Goal: Task Accomplishment & Management: Manage account settings

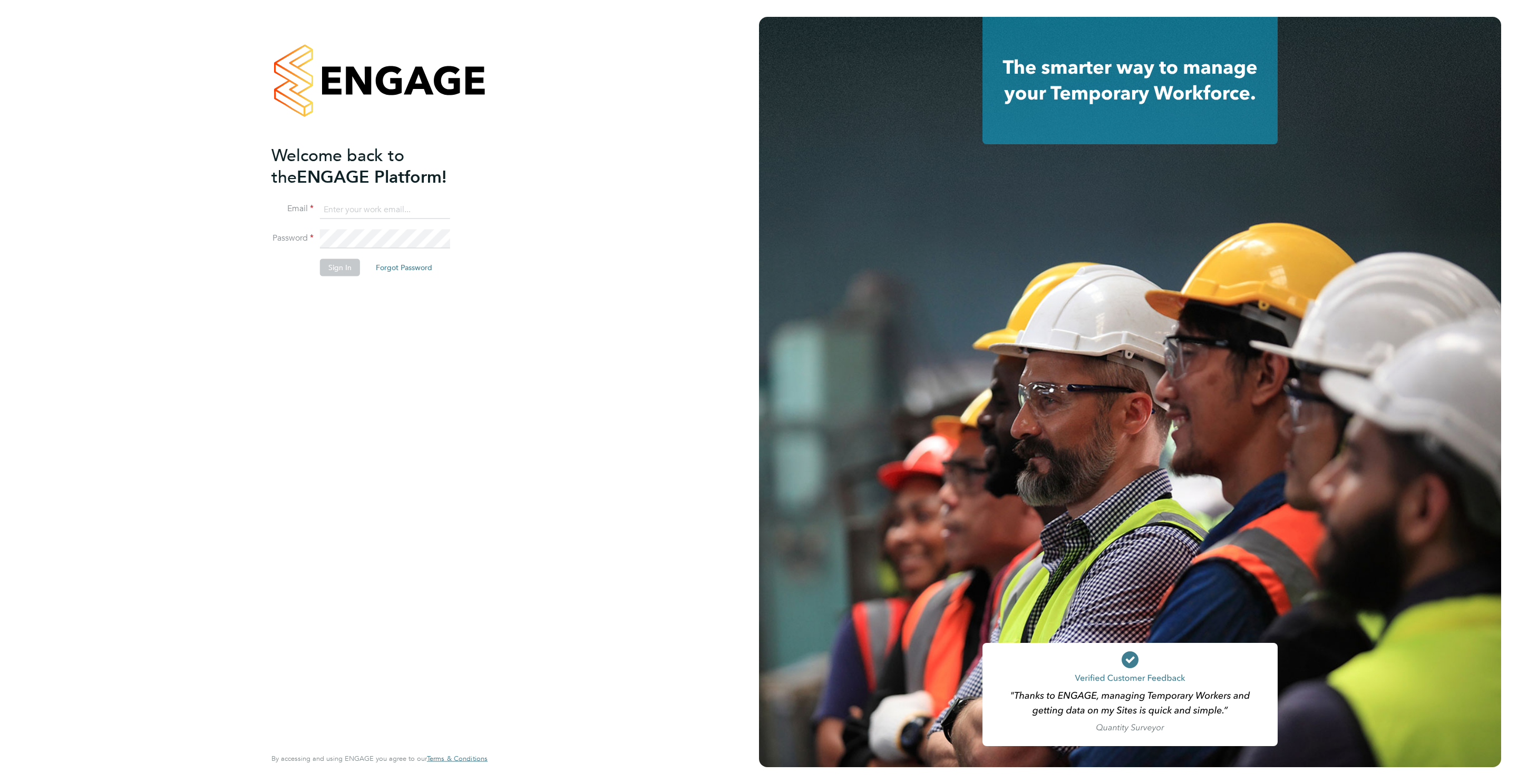
type input "[PERSON_NAME][EMAIL_ADDRESS][PERSON_NAME][DOMAIN_NAME]"
click at [343, 272] on button "Sign In" at bounding box center [340, 268] width 40 height 17
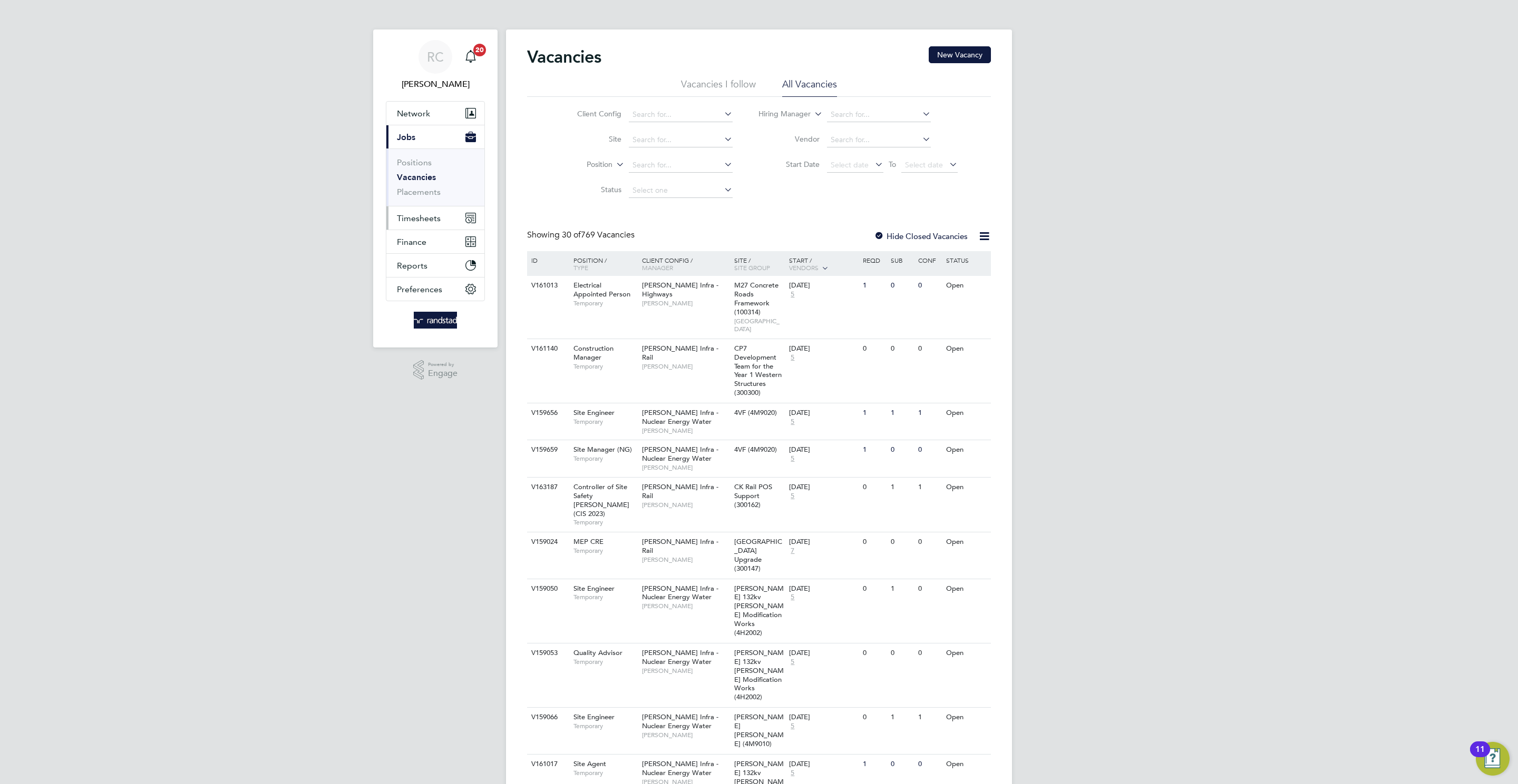
click at [409, 207] on button "Timesheets" at bounding box center [435, 218] width 98 height 24
click at [443, 215] on button "Timesheets" at bounding box center [435, 218] width 98 height 24
click at [431, 181] on link "Timesheets" at bounding box center [419, 186] width 44 height 10
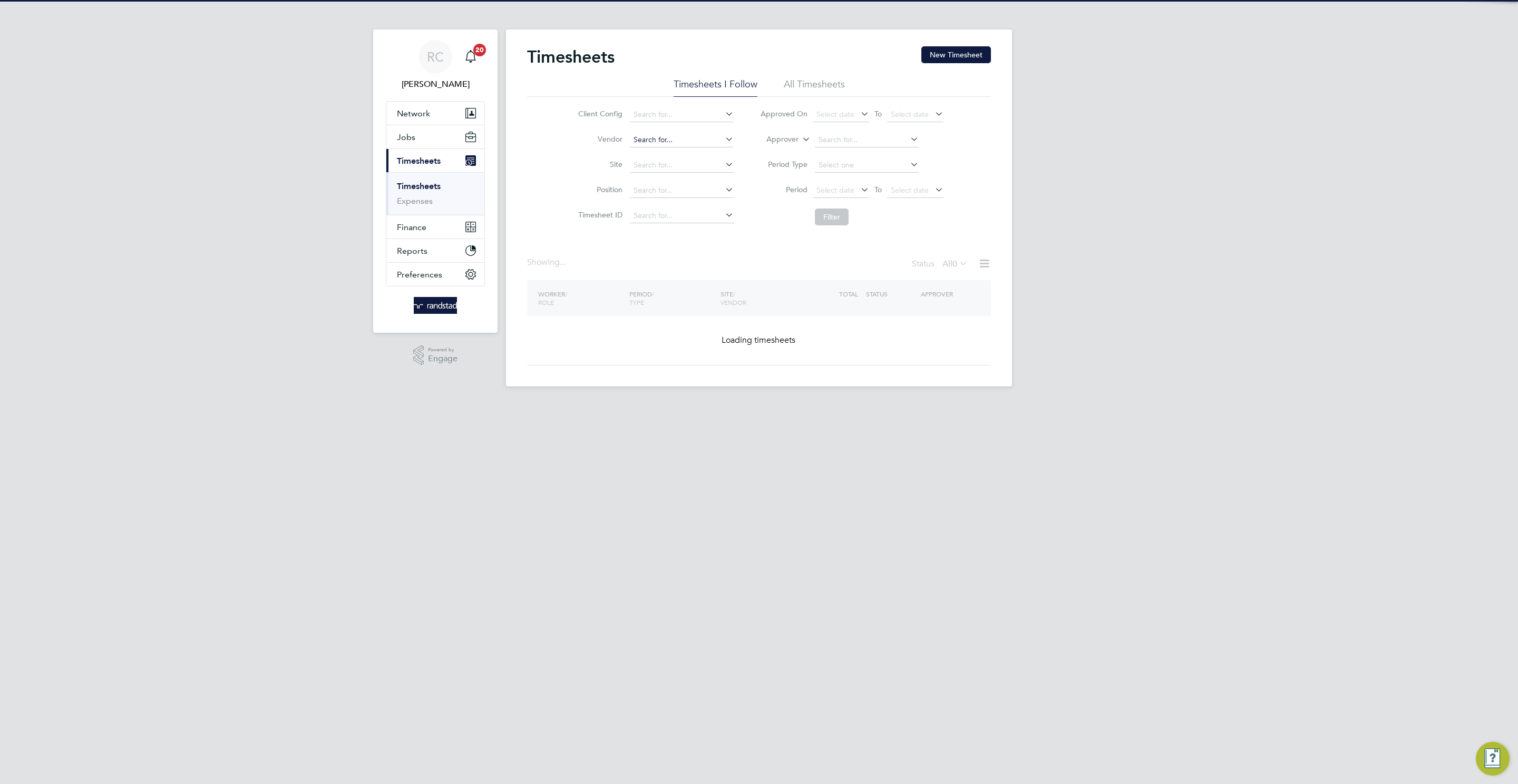
click at [952, 51] on button "New Timesheet" at bounding box center [956, 55] width 70 height 17
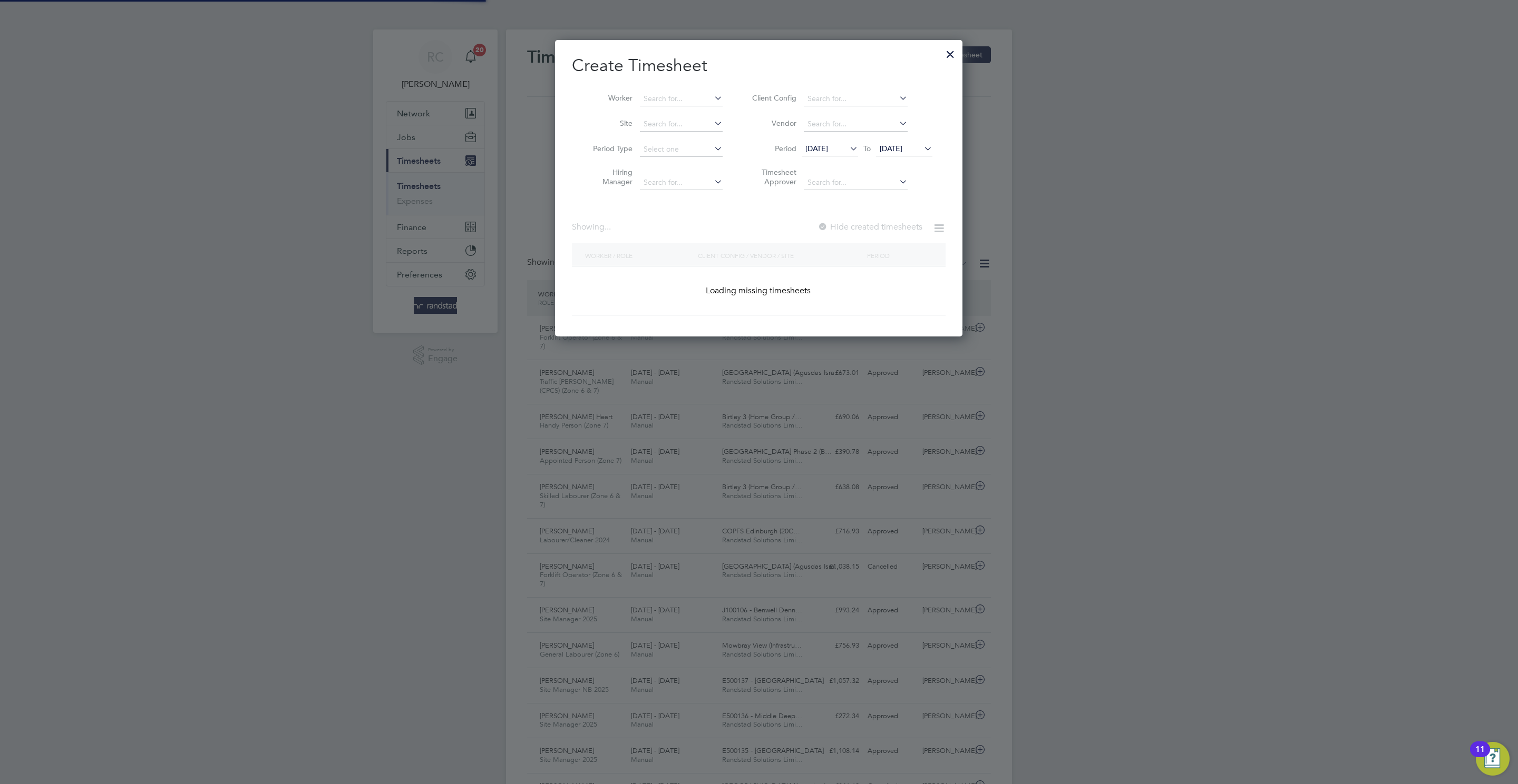
click at [945, 52] on div at bounding box center [950, 52] width 19 height 19
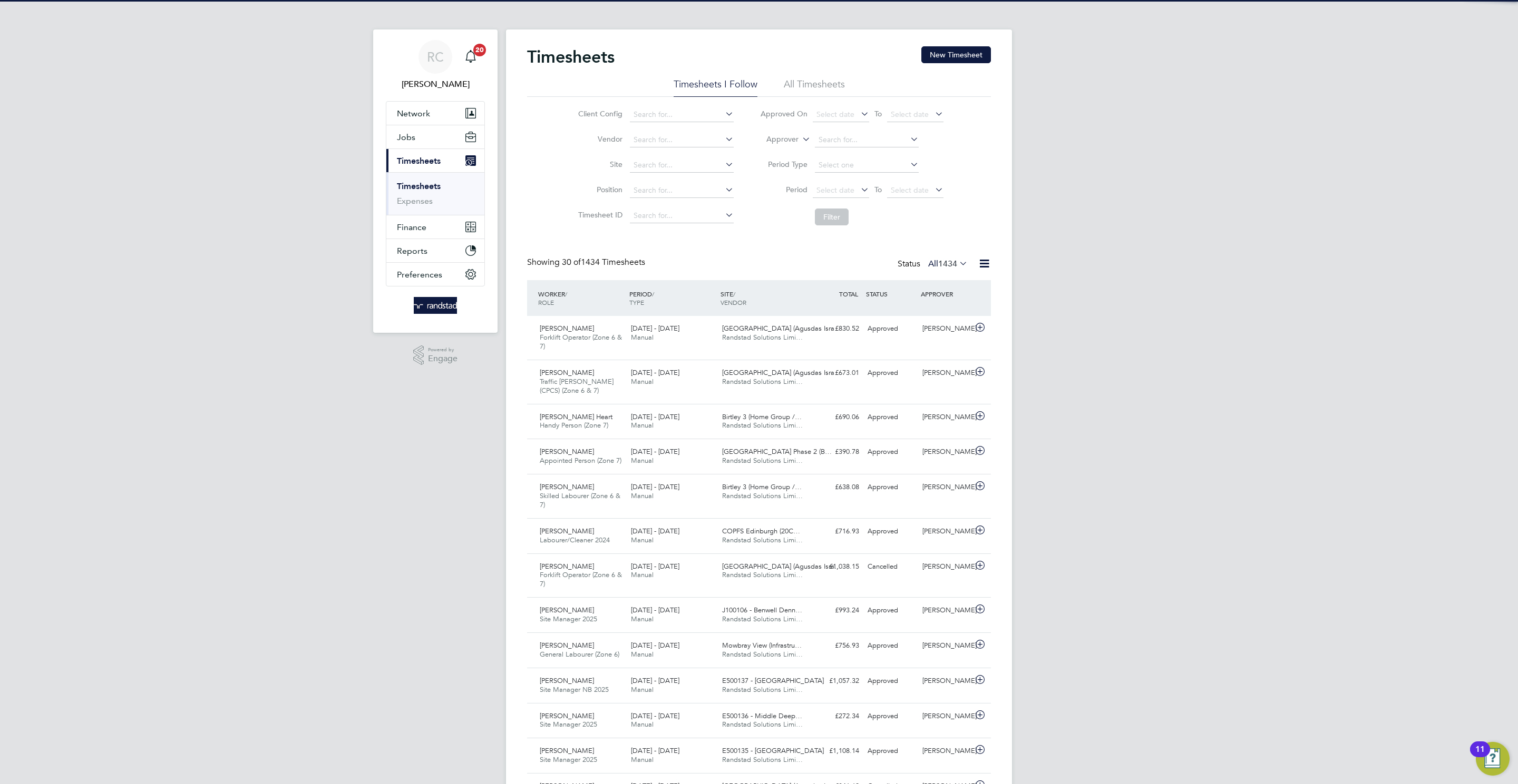
click at [933, 48] on div "Create Timesheet Worker Site Period Type Hiring Manager Client Config Vendor Pe…" at bounding box center [758, 188] width 407 height 296
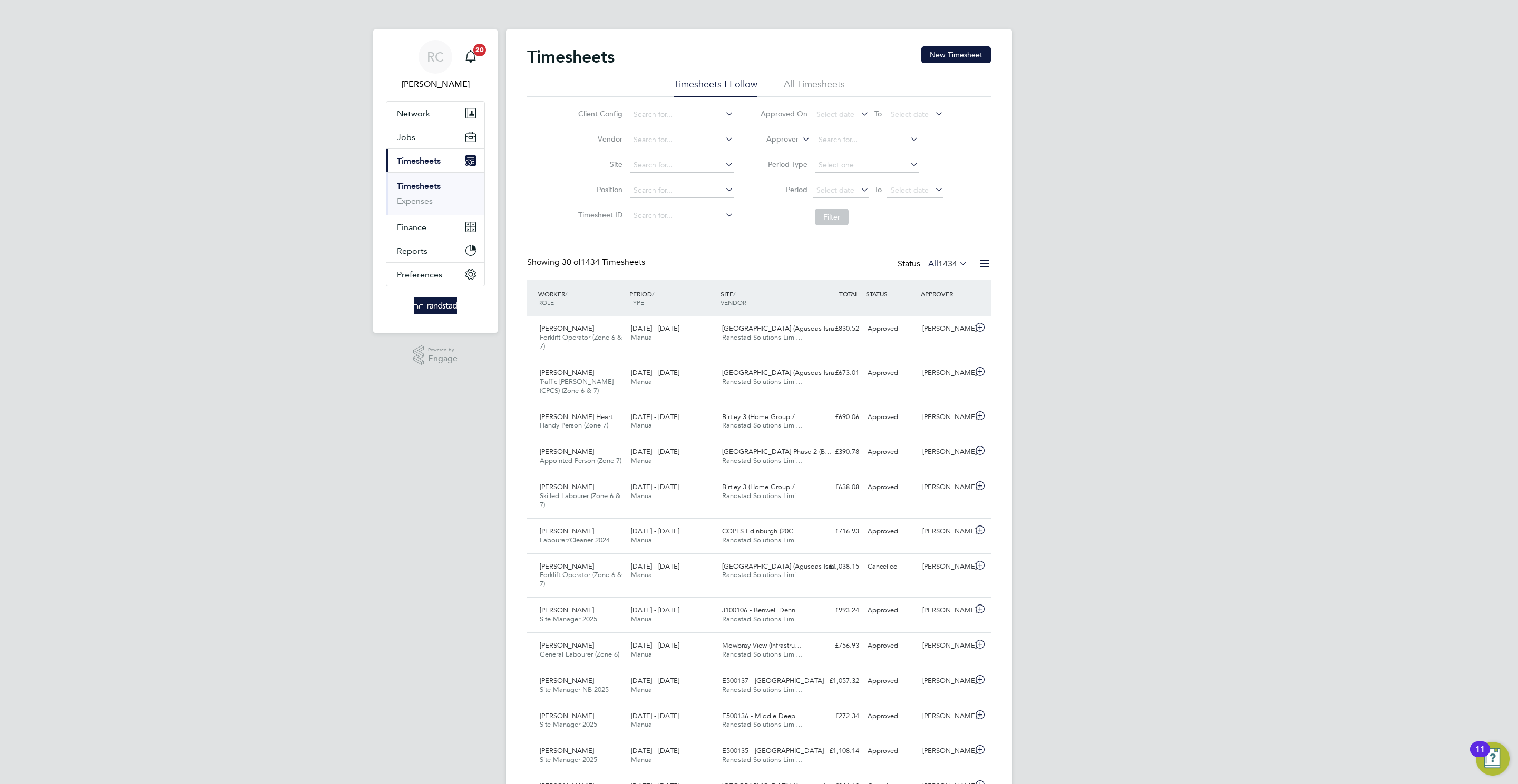
click at [983, 69] on div "Timesheets New Timesheet" at bounding box center [758, 62] width 464 height 32
click at [977, 59] on button "New Timesheet" at bounding box center [956, 55] width 70 height 17
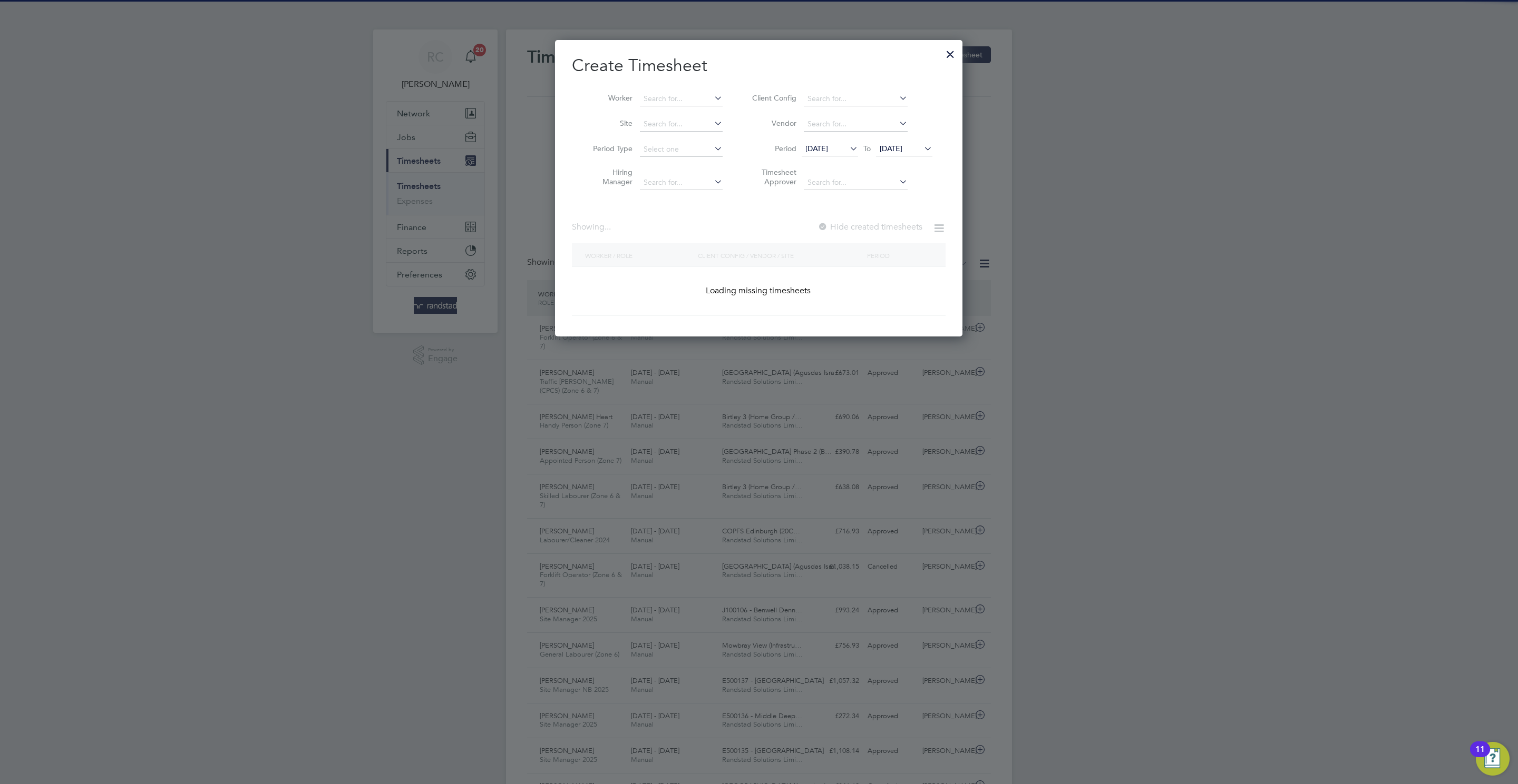
click at [644, 86] on li "Worker" at bounding box center [654, 99] width 164 height 25
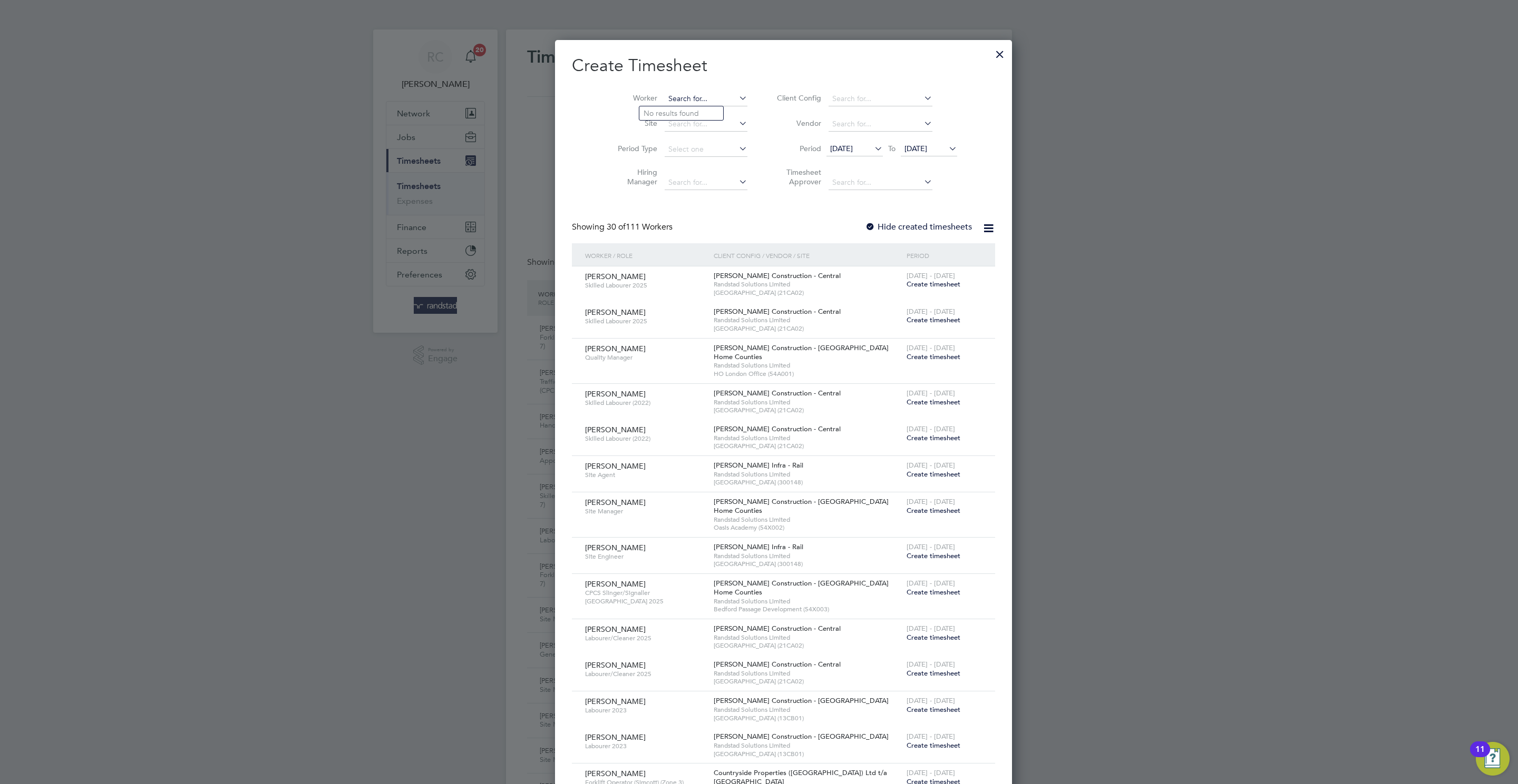
click at [665, 91] on input at bounding box center [706, 99] width 83 height 15
type input "kry"
paste input "Krzysztof Mielczarek"
type input "Krzysztof Mielczarek"
click at [656, 115] on b "Krzysztof" at bounding box center [673, 114] width 61 height 9
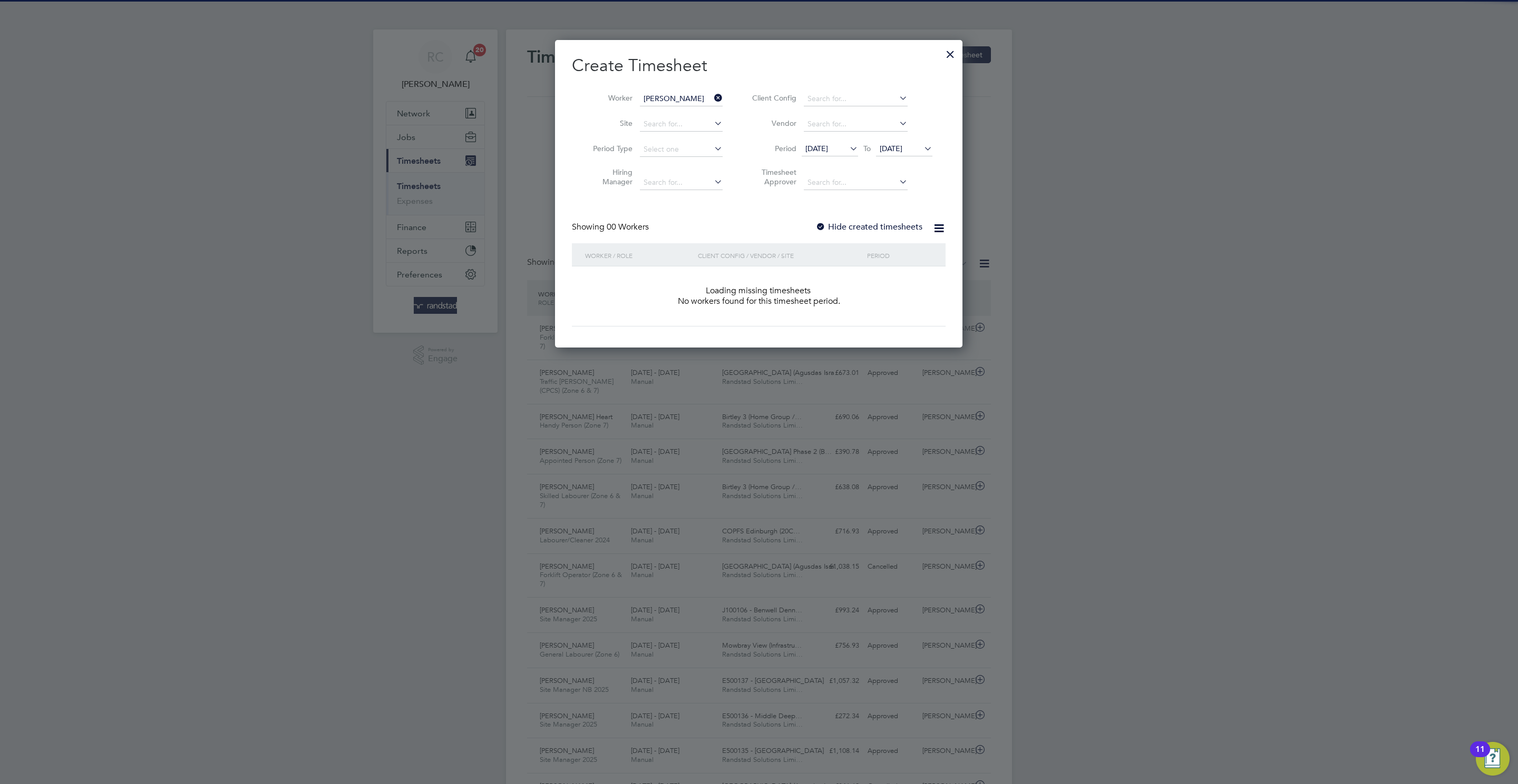
scroll to position [299, 408]
click at [846, 229] on label "Hide created timesheets" at bounding box center [869, 227] width 107 height 10
click at [902, 148] on span "28 Aug 2025" at bounding box center [891, 149] width 23 height 9
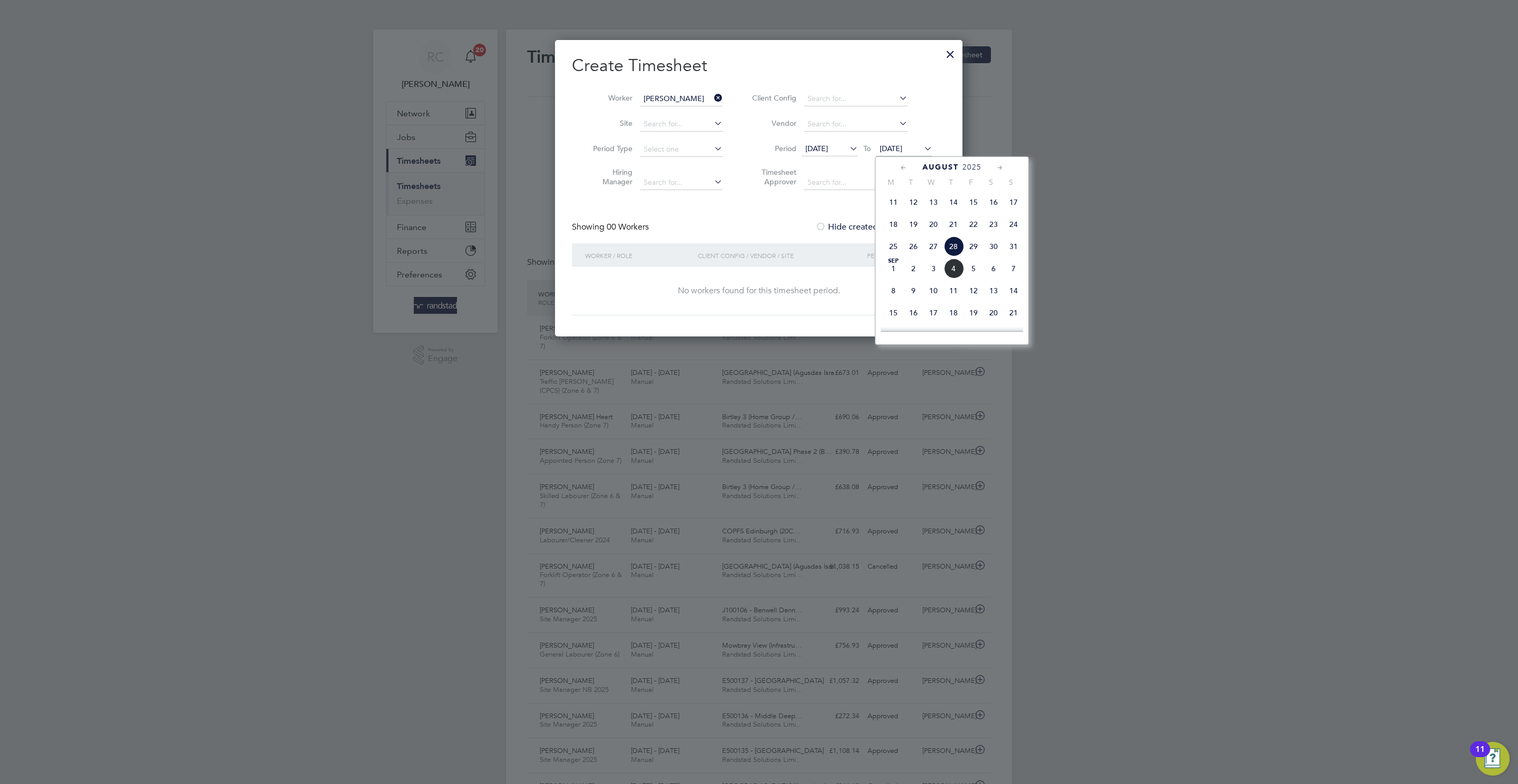
click at [973, 307] on div "Sep 1 2 3 4 5 6 7 8 9 10 11 12 13 14 15 16 17 18 19 20 21 22 23 24 25 26 27 28 …" at bounding box center [957, 314] width 155 height 111
click at [977, 301] on span "12" at bounding box center [972, 290] width 20 height 20
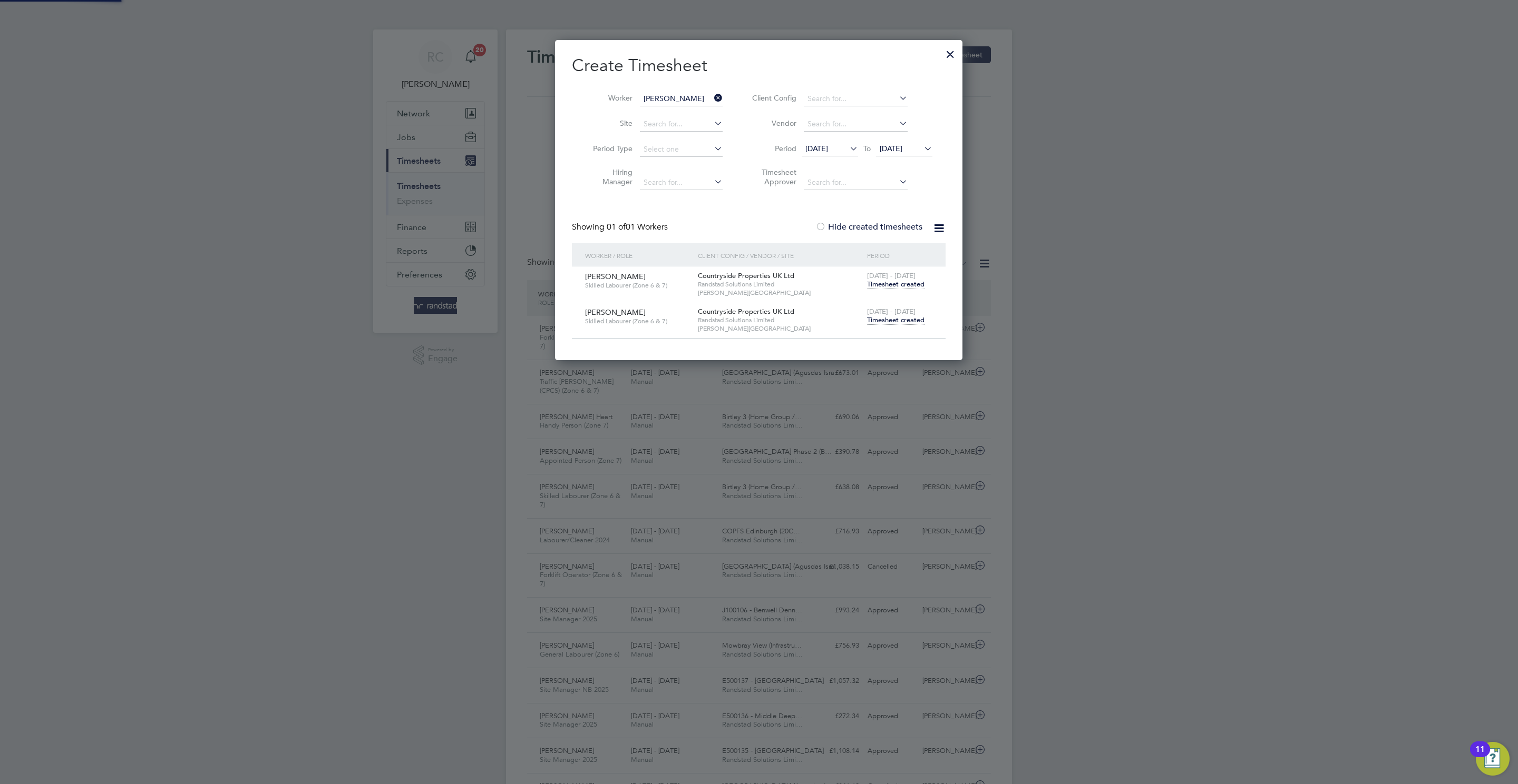
scroll to position [322, 408]
click at [897, 318] on span "Timesheet created" at bounding box center [895, 321] width 57 height 9
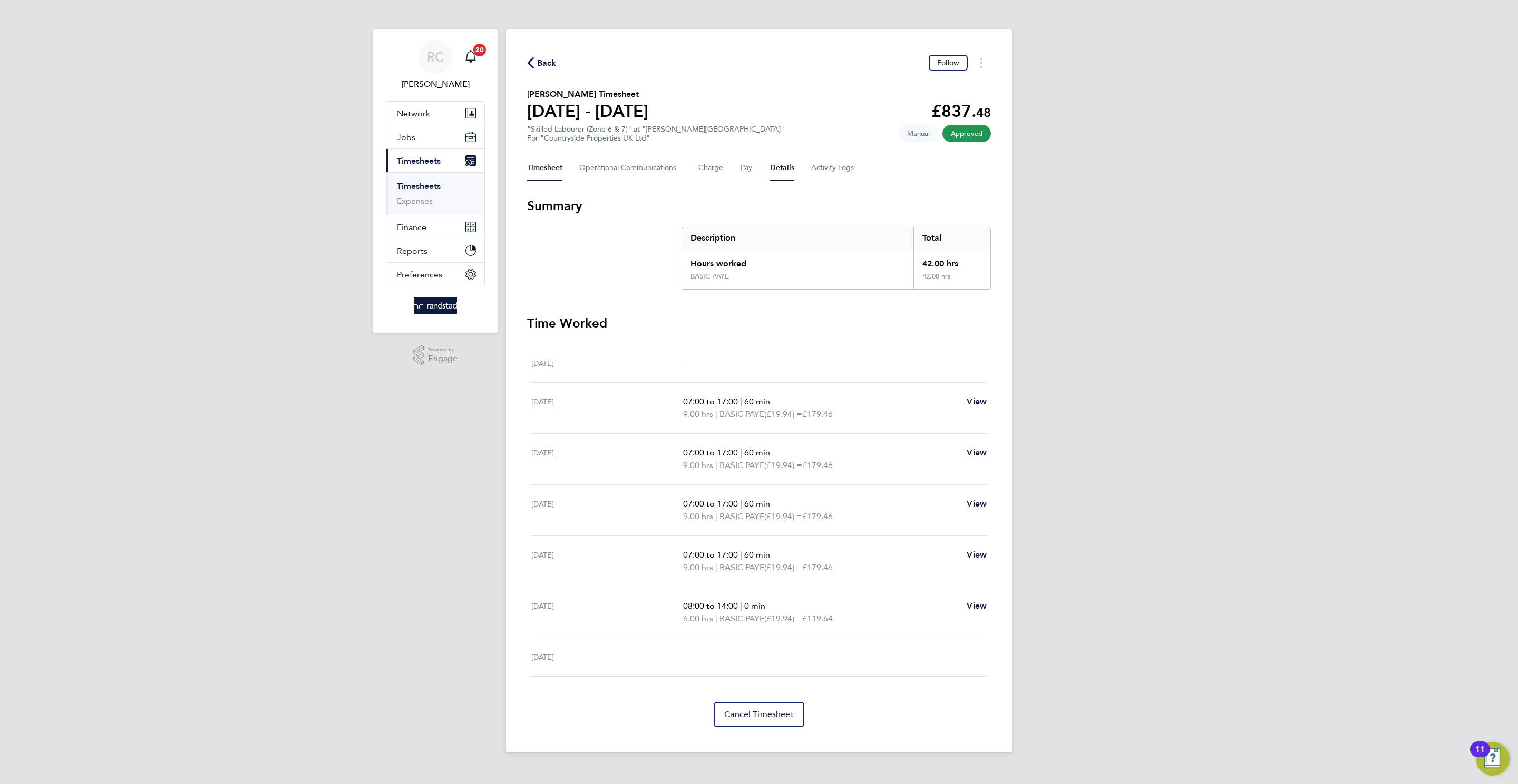
click at [773, 163] on button "Details" at bounding box center [783, 167] width 24 height 25
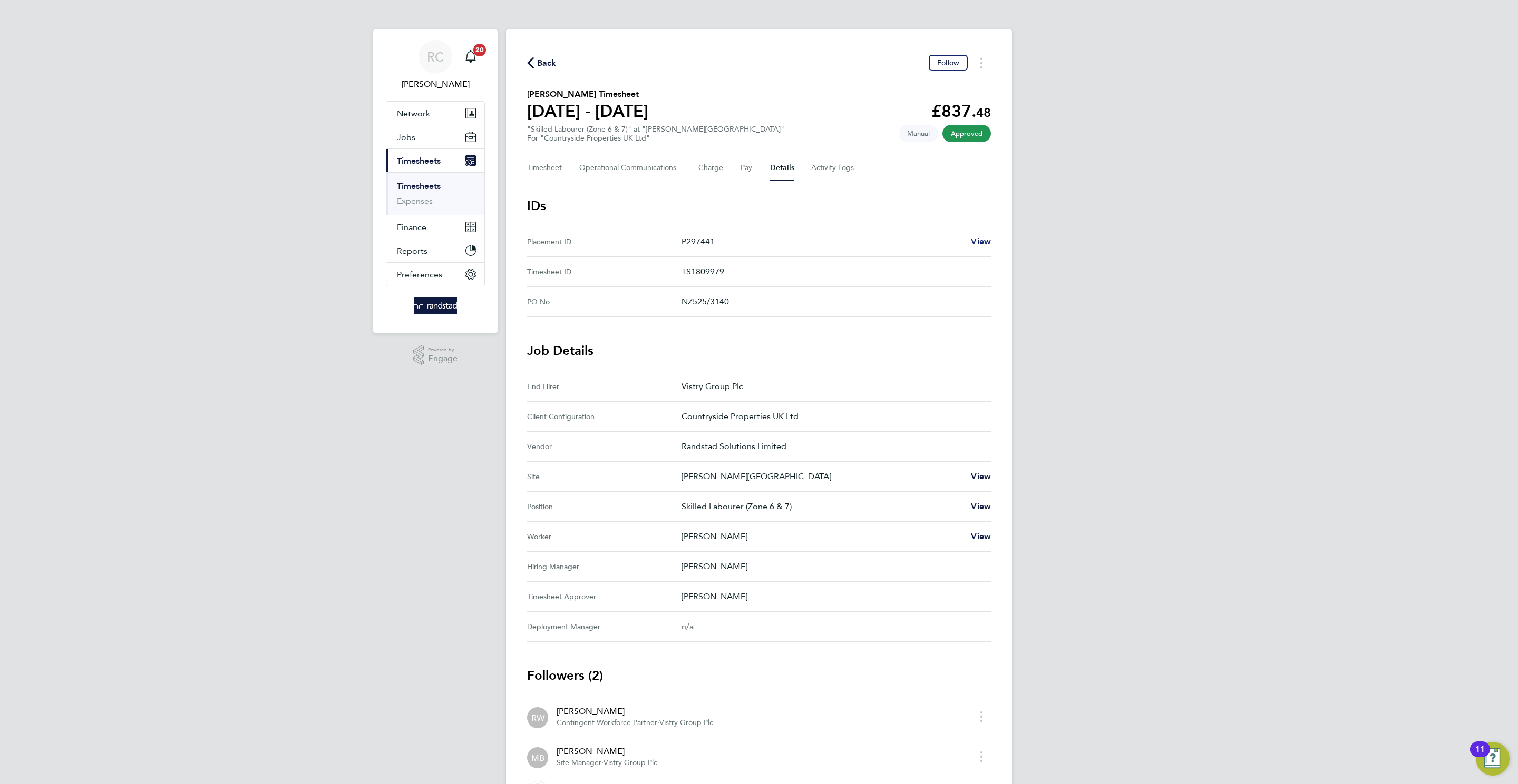
click at [990, 241] on span "View" at bounding box center [980, 242] width 20 height 10
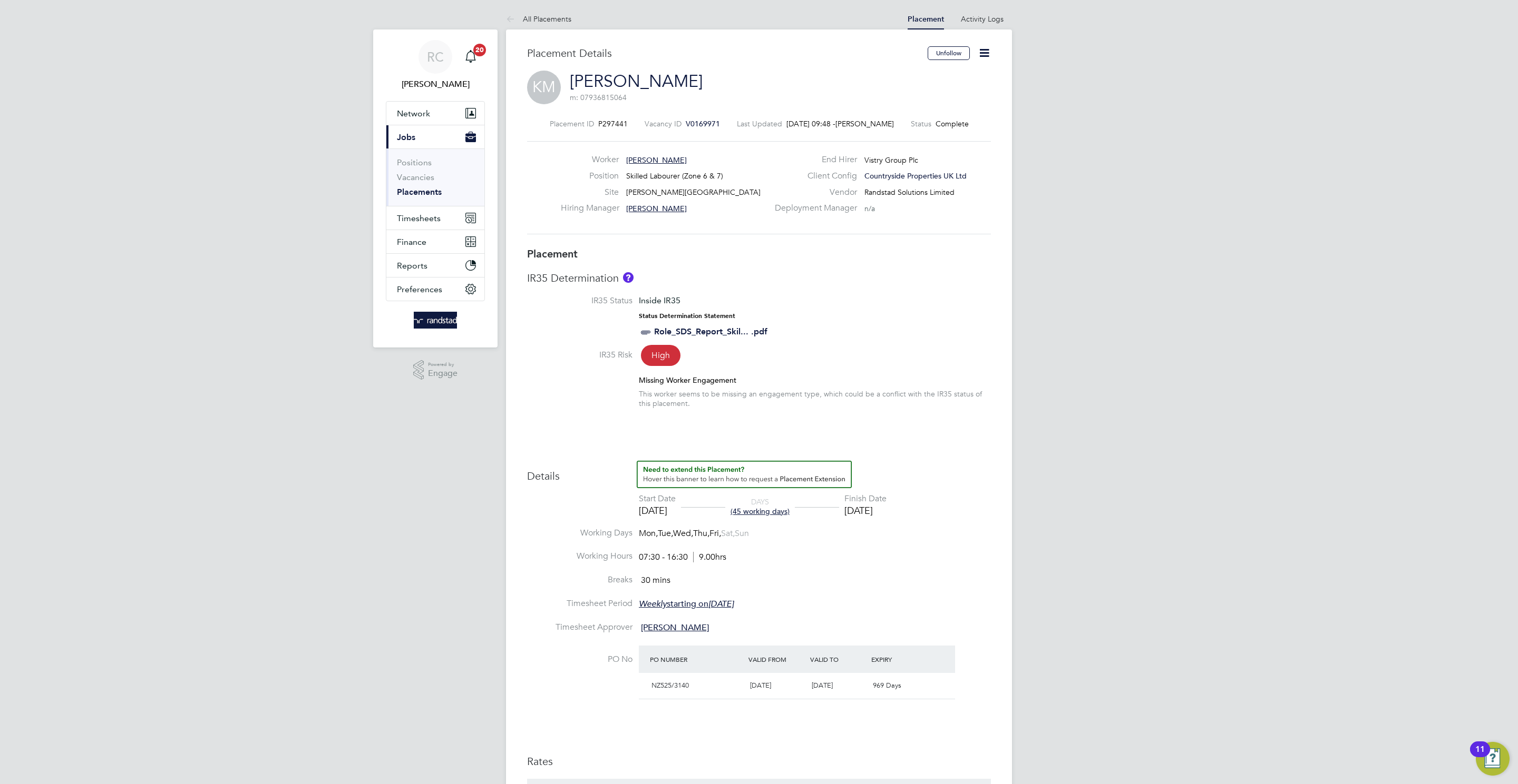
click at [990, 59] on icon at bounding box center [984, 53] width 13 height 13
click at [959, 71] on li "Edit Placement e" at bounding box center [950, 78] width 77 height 15
type input "Michael Black"
type input "30 Jun 2025"
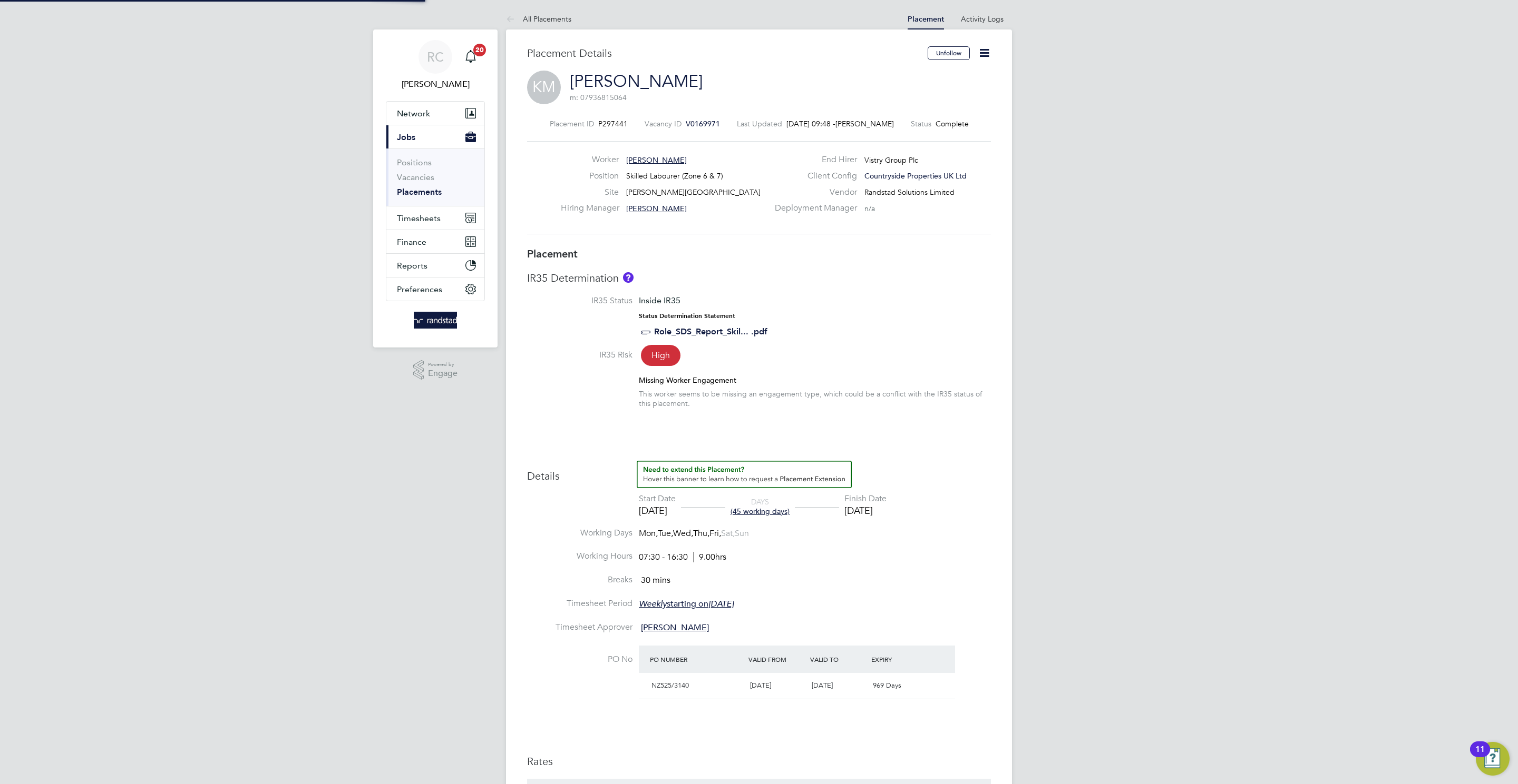
type input "31 Aug 2025"
type input "07:30"
type input "16:30"
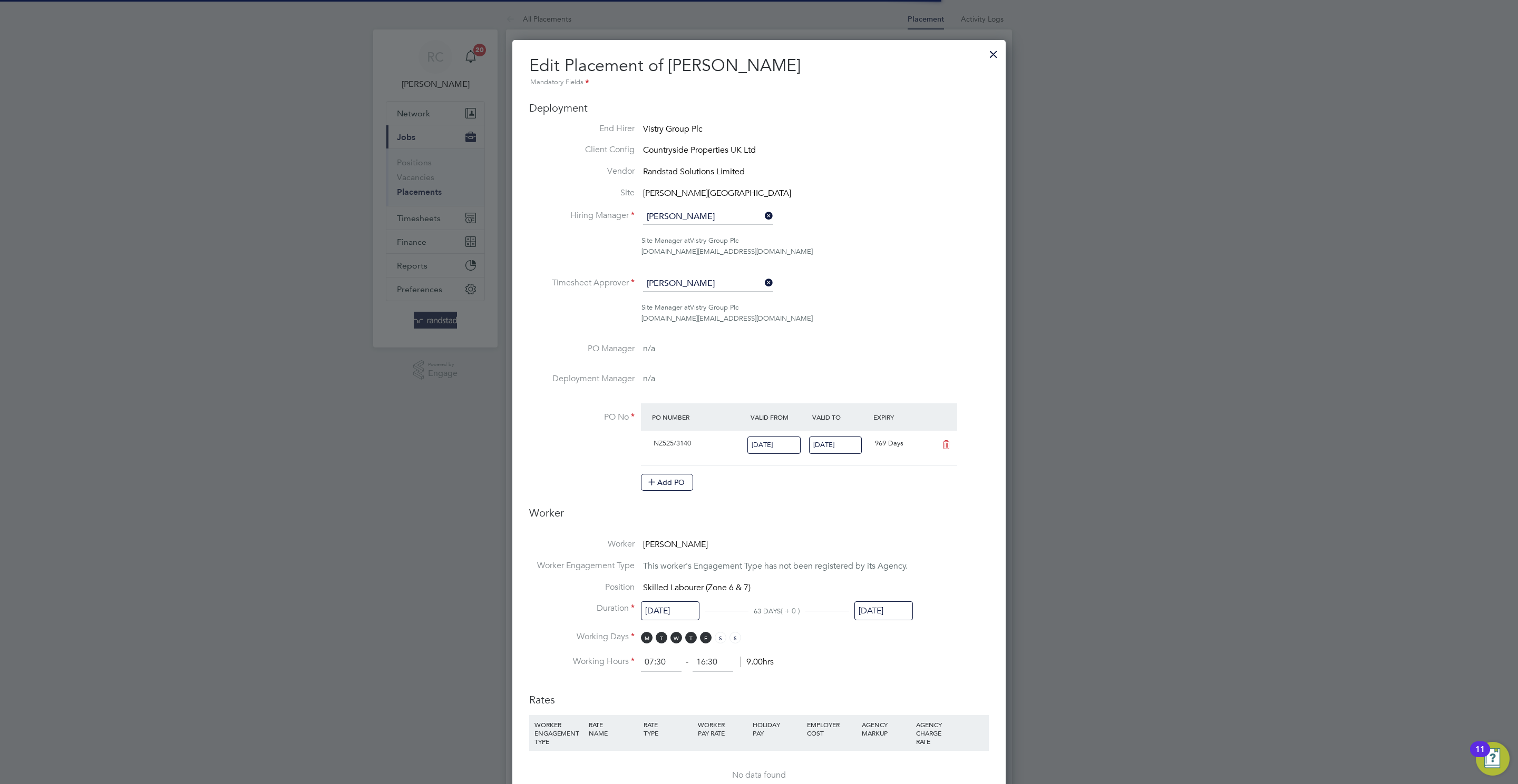
scroll to position [0, 5]
click at [893, 619] on input "31 Aug 2025" at bounding box center [883, 611] width 58 height 20
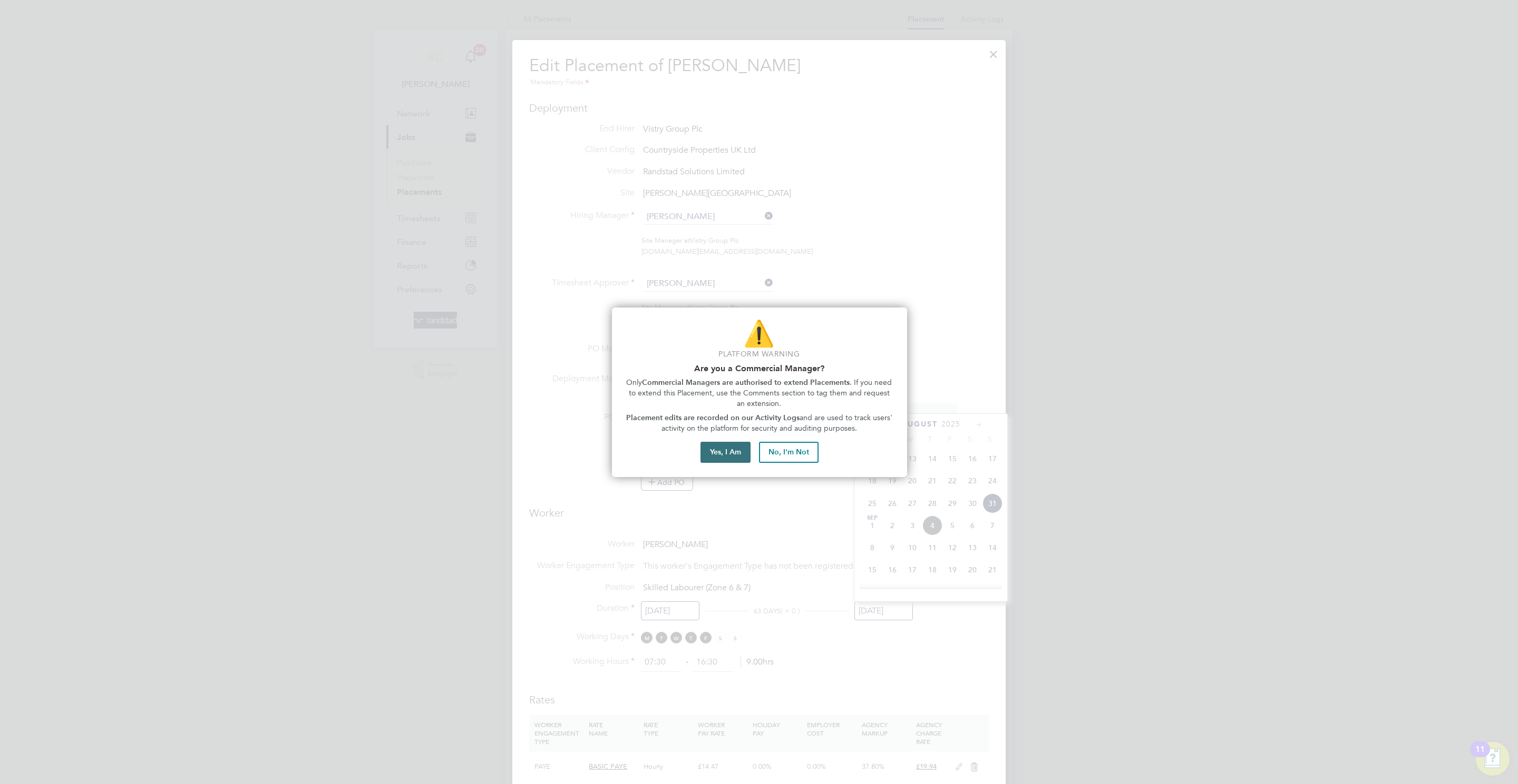
click at [709, 458] on button "Yes, I Am" at bounding box center [725, 452] width 50 height 21
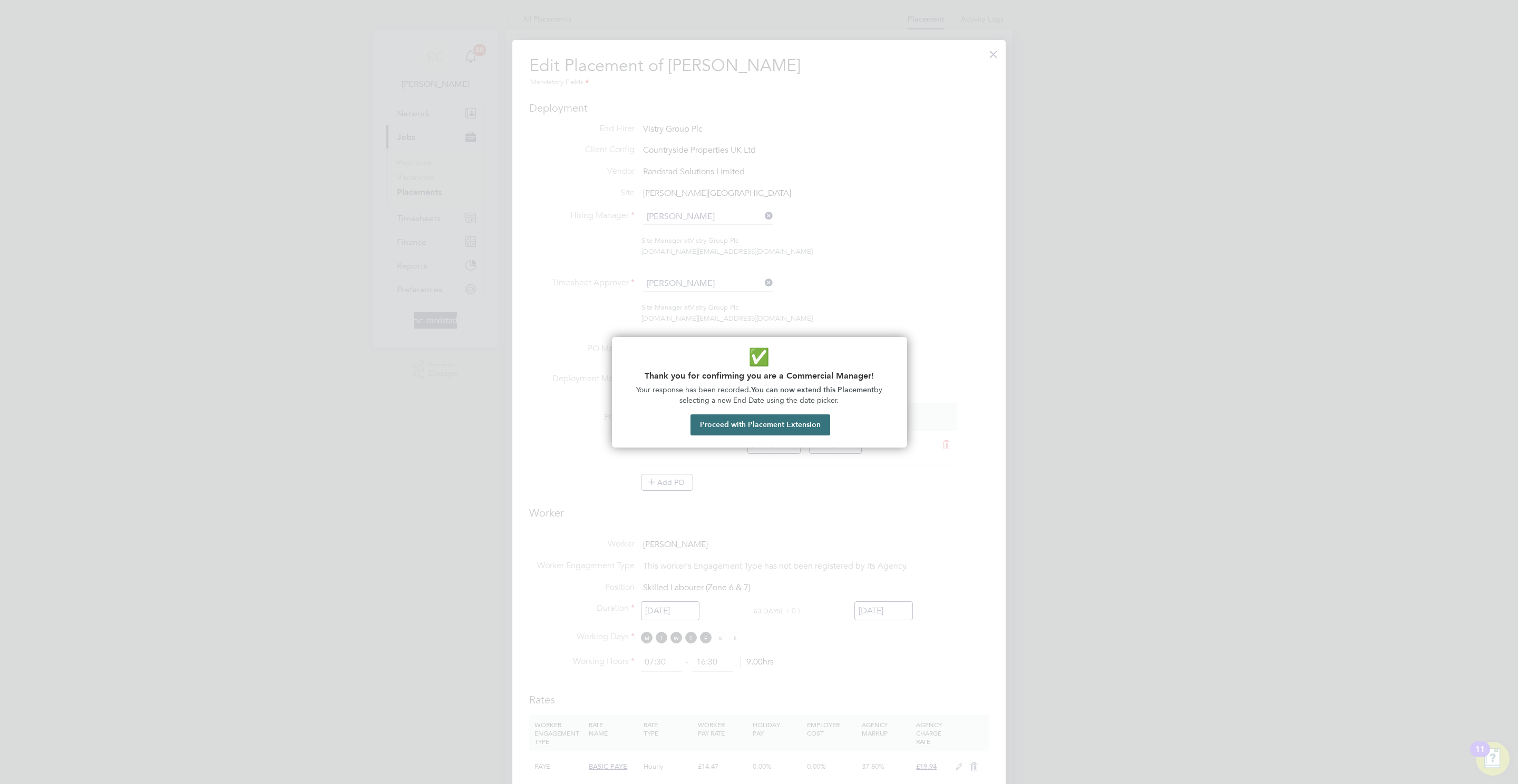
click at [773, 429] on button "Proceed with Placement Extension" at bounding box center [760, 425] width 139 height 21
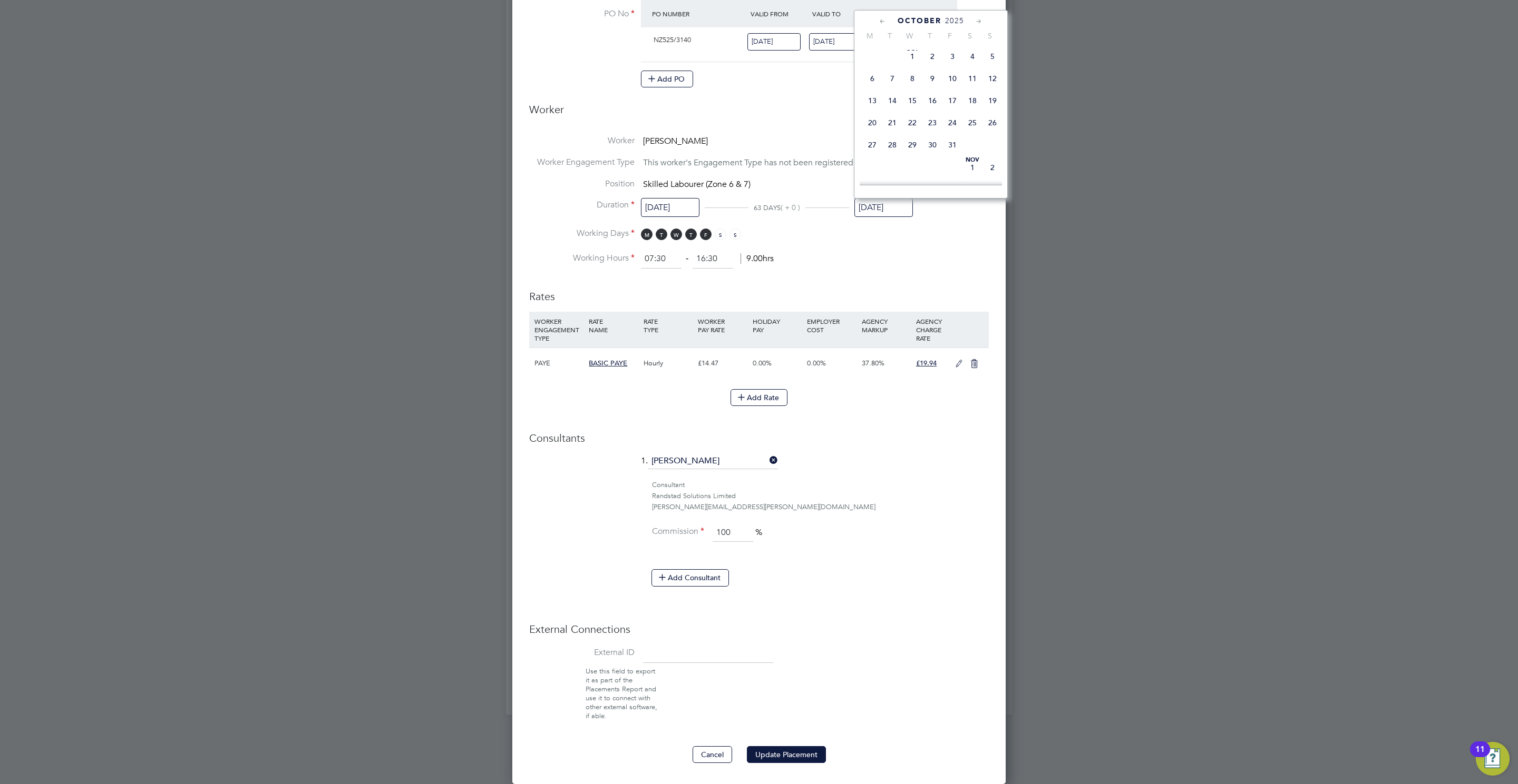
click at [994, 172] on span "2" at bounding box center [991, 167] width 20 height 20
type input "02 Nov 2025"
click at [767, 760] on button "Update Placement" at bounding box center [786, 755] width 79 height 17
